Goal: Transaction & Acquisition: Purchase product/service

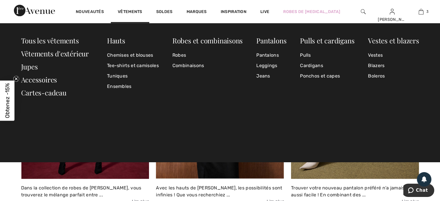
scroll to position [809, 0]
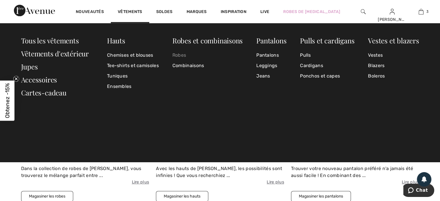
click at [181, 54] on link "Robes" at bounding box center [207, 55] width 70 height 10
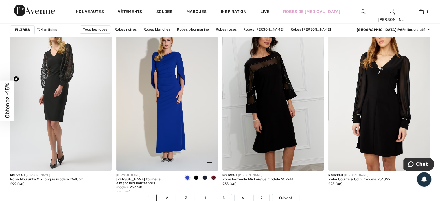
scroll to position [2689, 0]
